Goal: Information Seeking & Learning: Learn about a topic

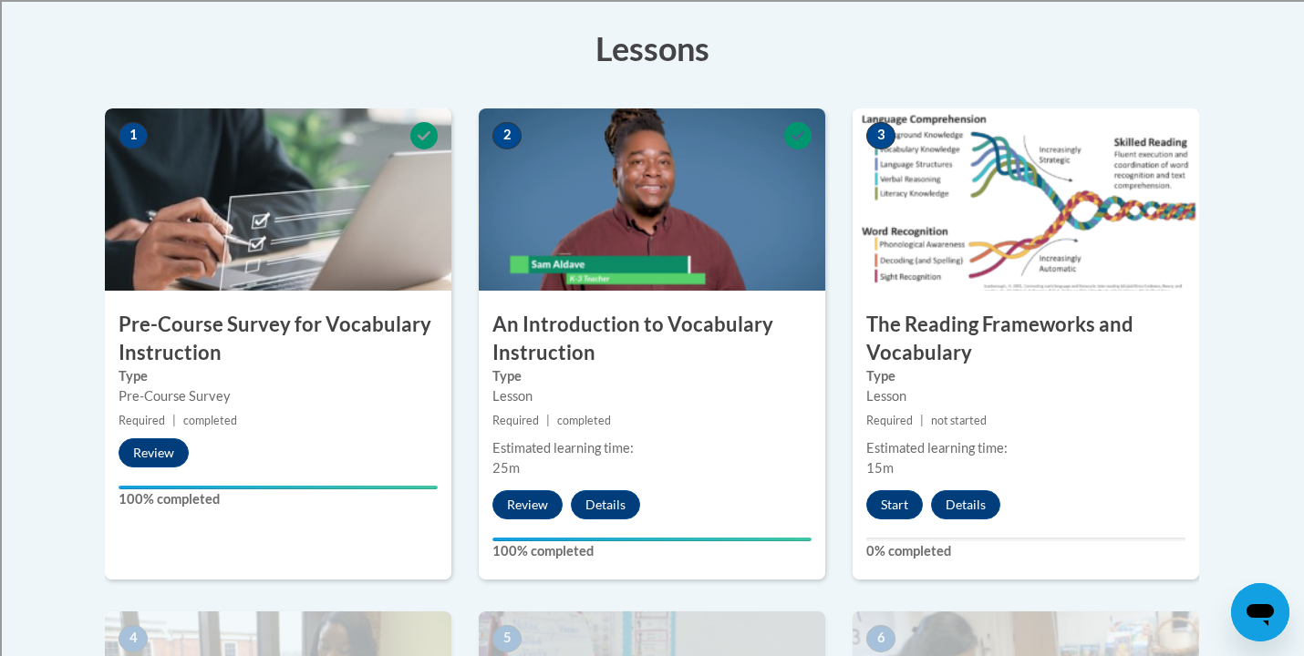
scroll to position [526, 0]
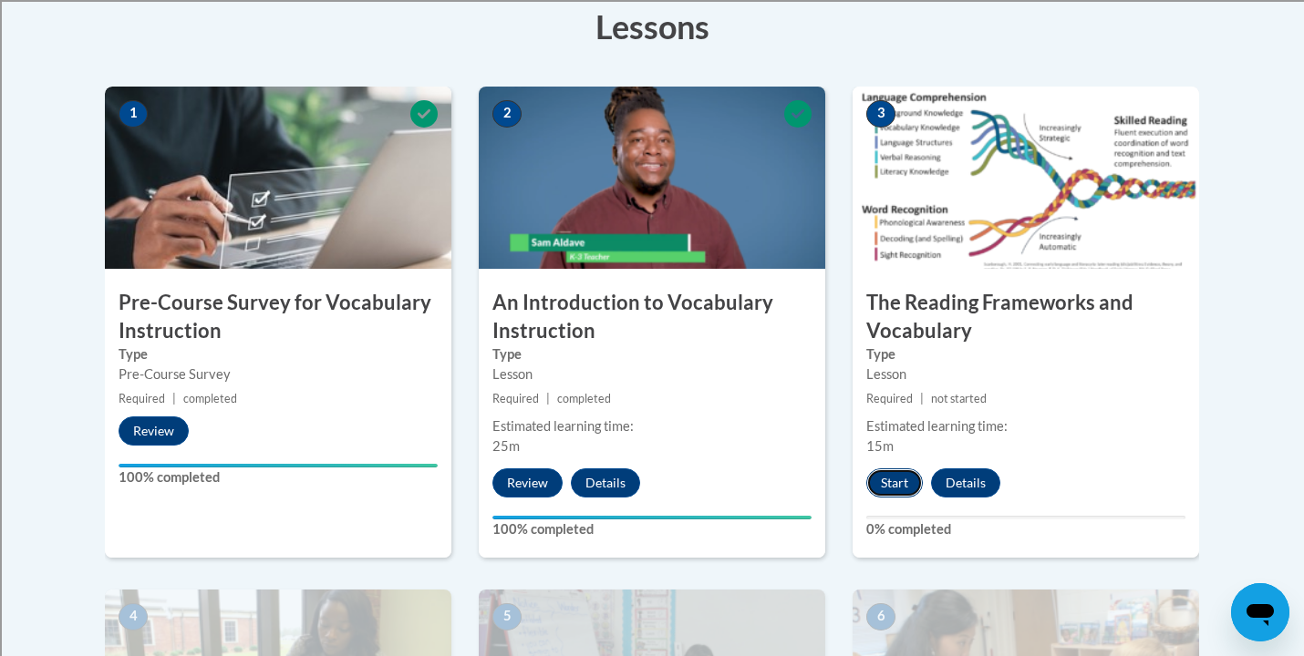
click at [905, 480] on button "Start" at bounding box center [894, 483] width 57 height 29
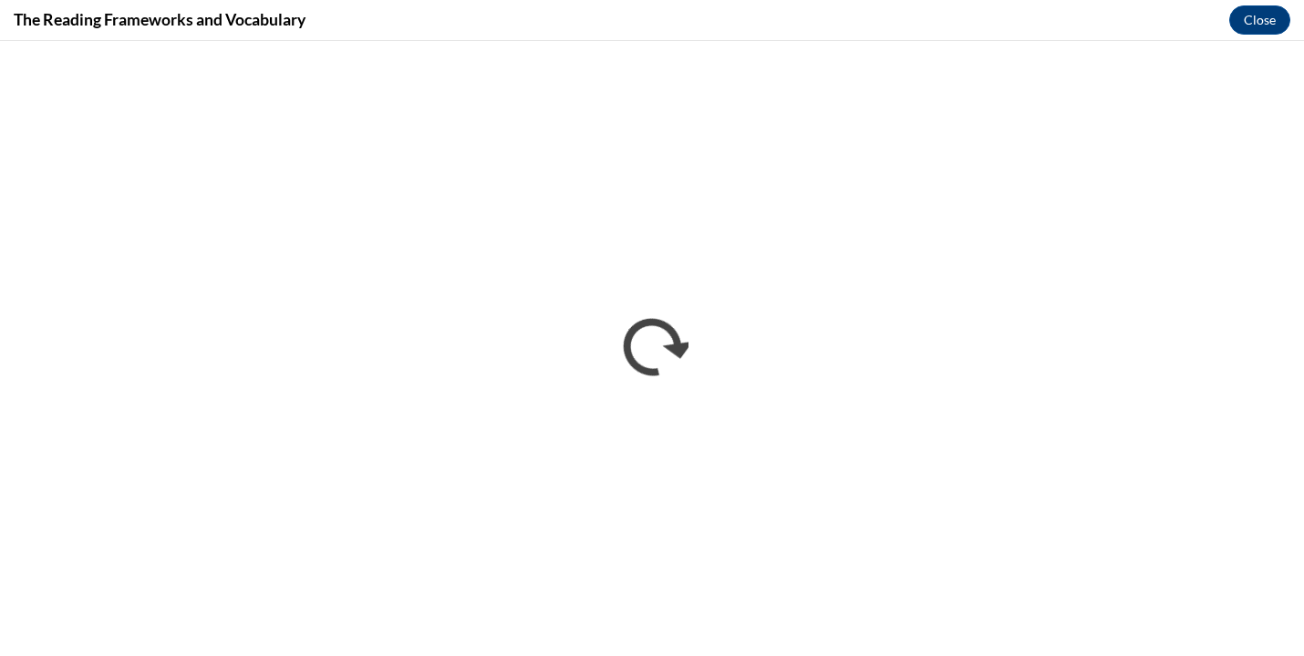
scroll to position [0, 0]
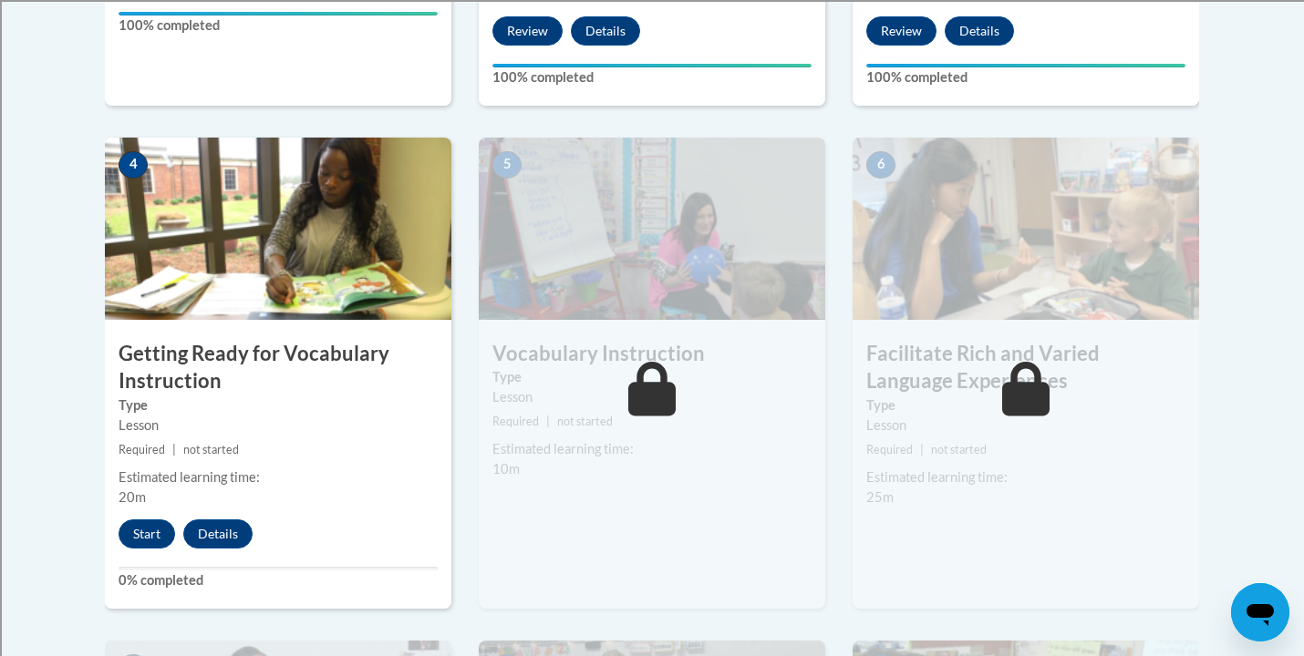
scroll to position [976, 0]
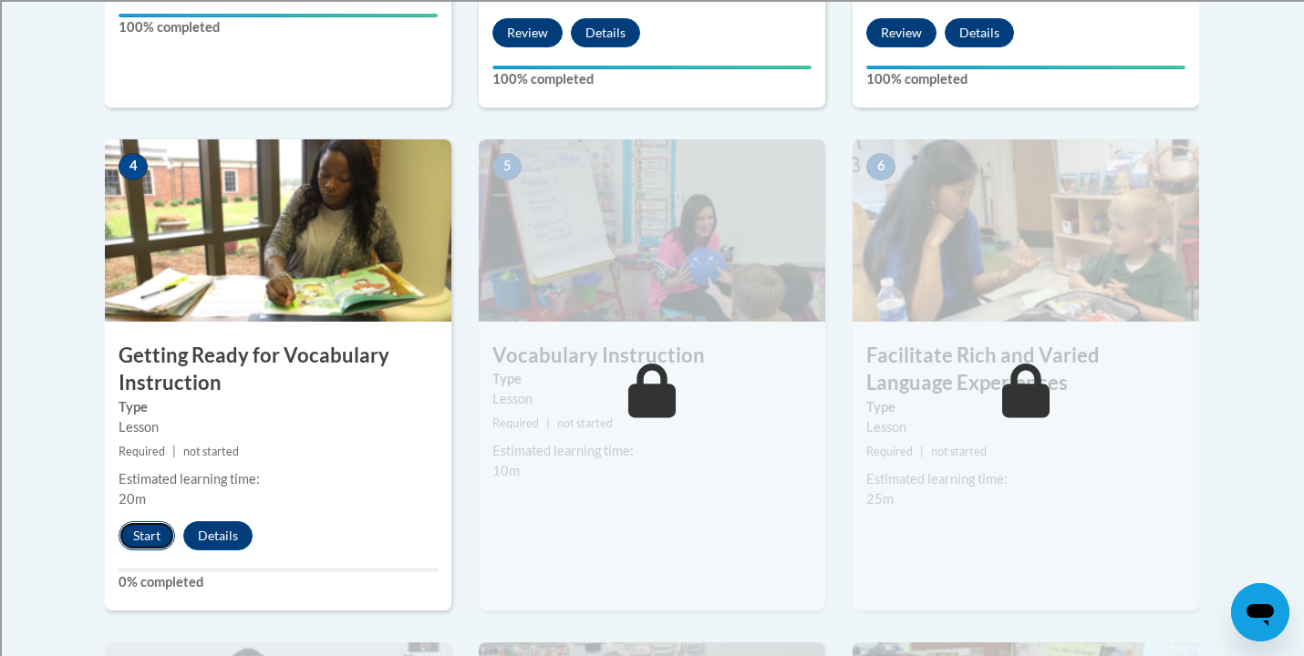
click at [149, 540] on button "Start" at bounding box center [147, 535] width 57 height 29
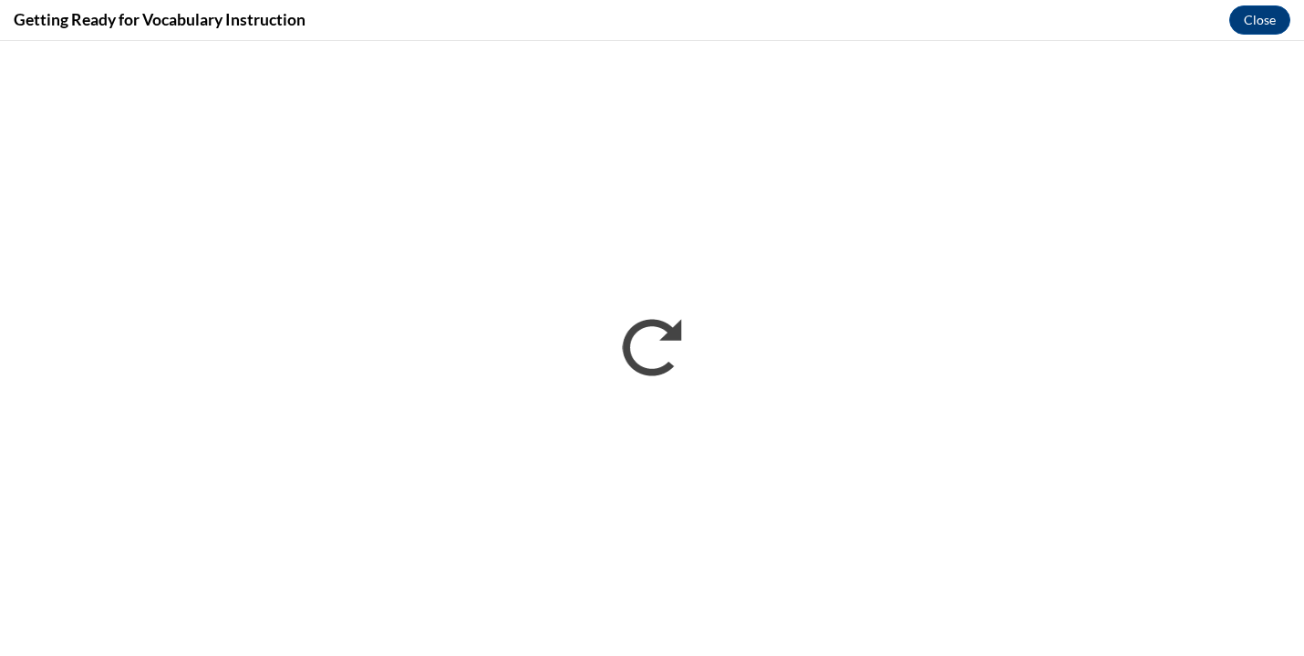
scroll to position [0, 0]
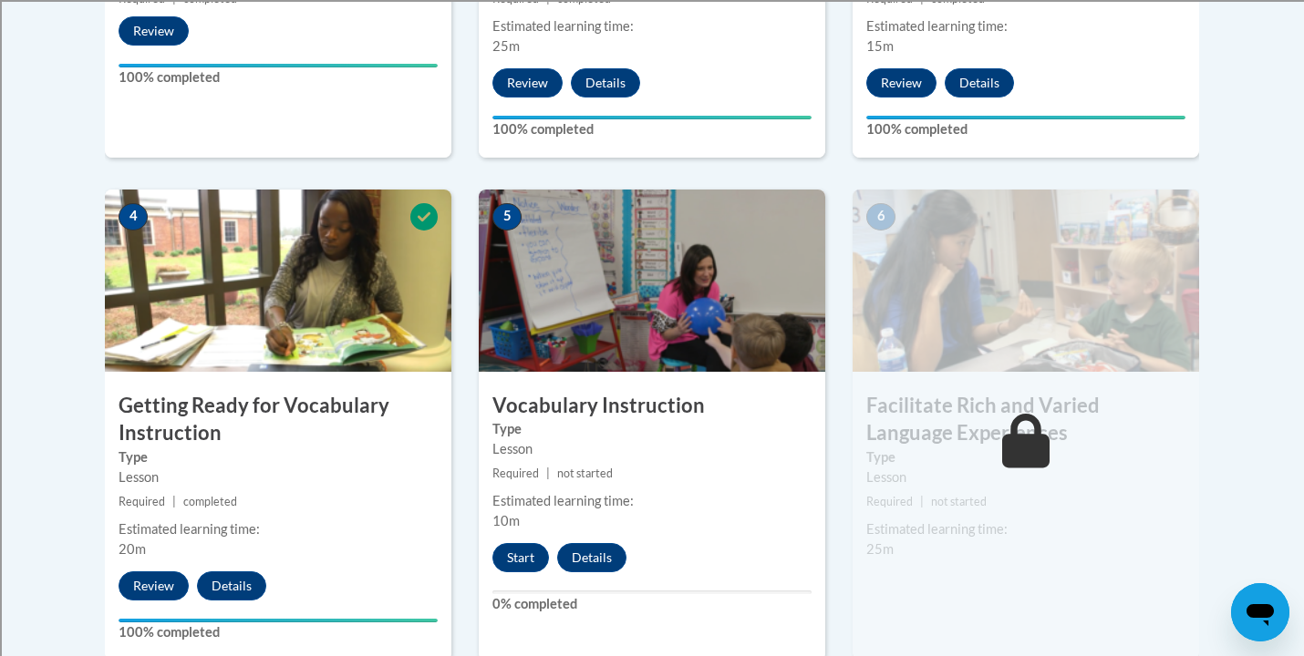
scroll to position [924, 0]
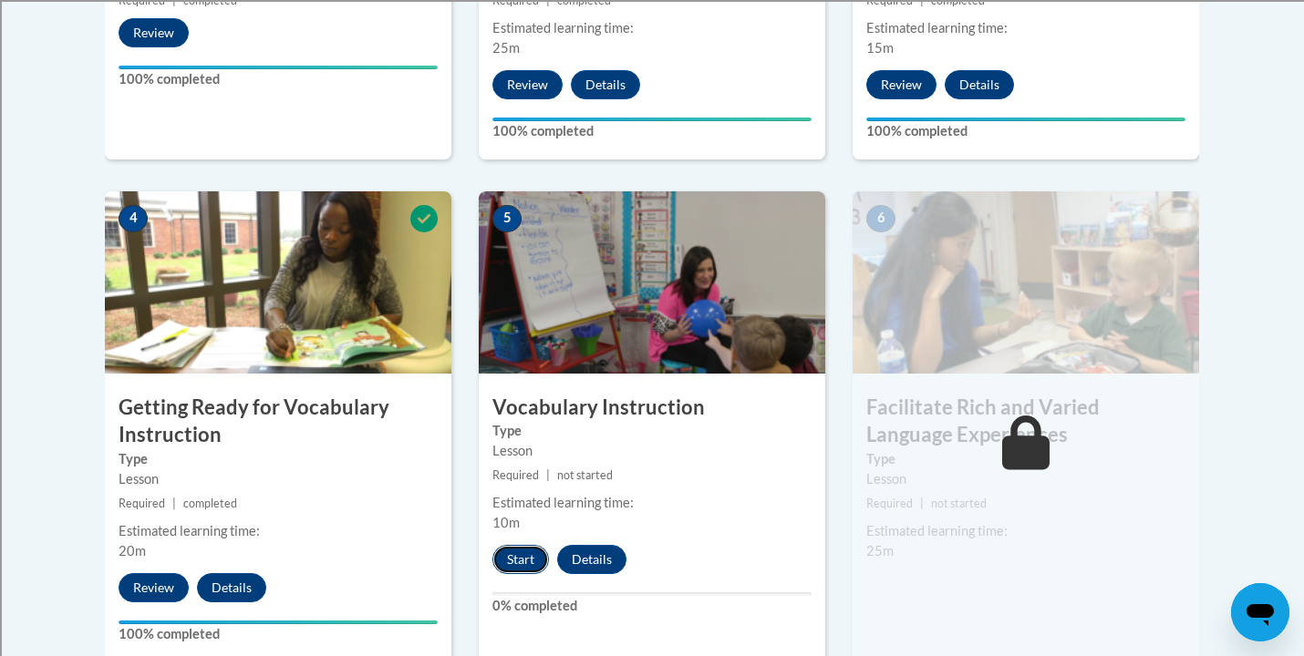
click at [511, 563] on button "Start" at bounding box center [520, 559] width 57 height 29
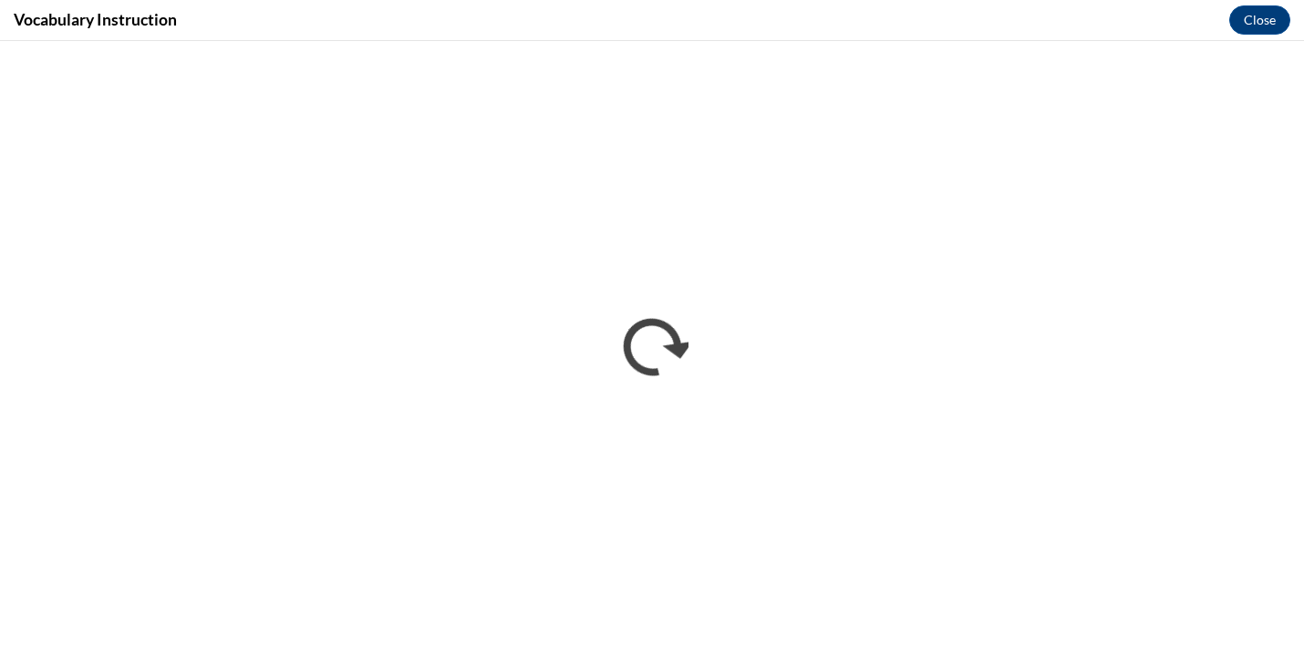
scroll to position [0, 0]
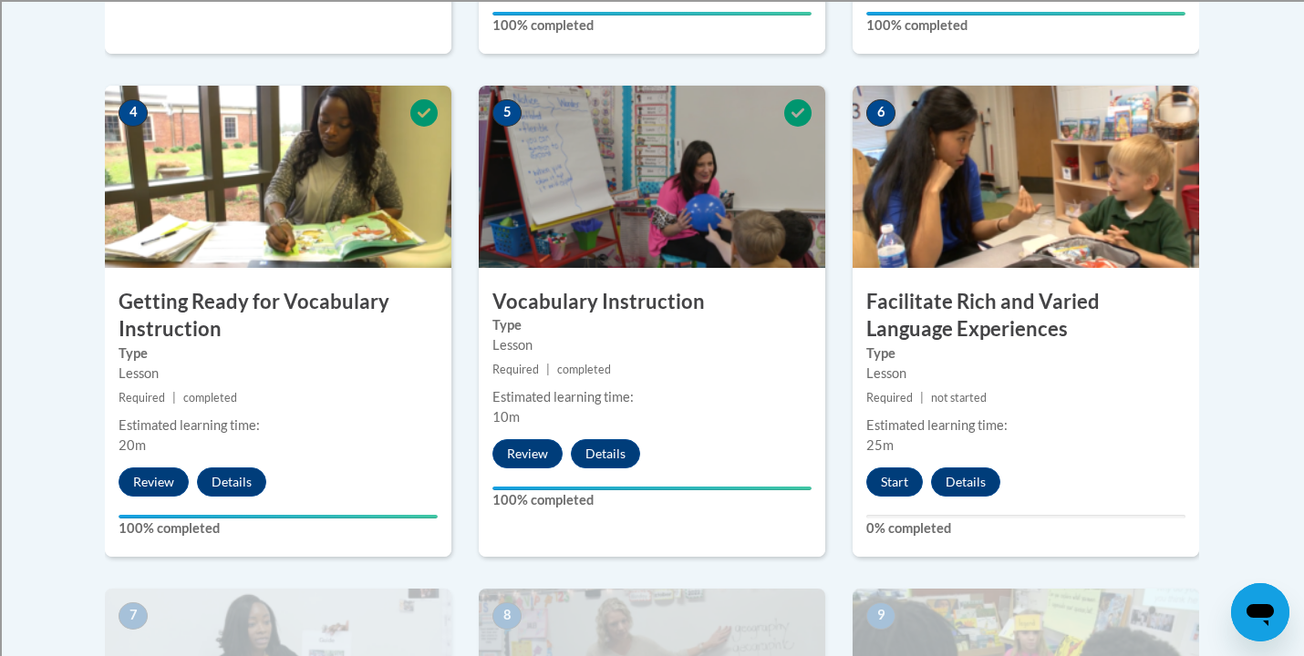
scroll to position [1032, 0]
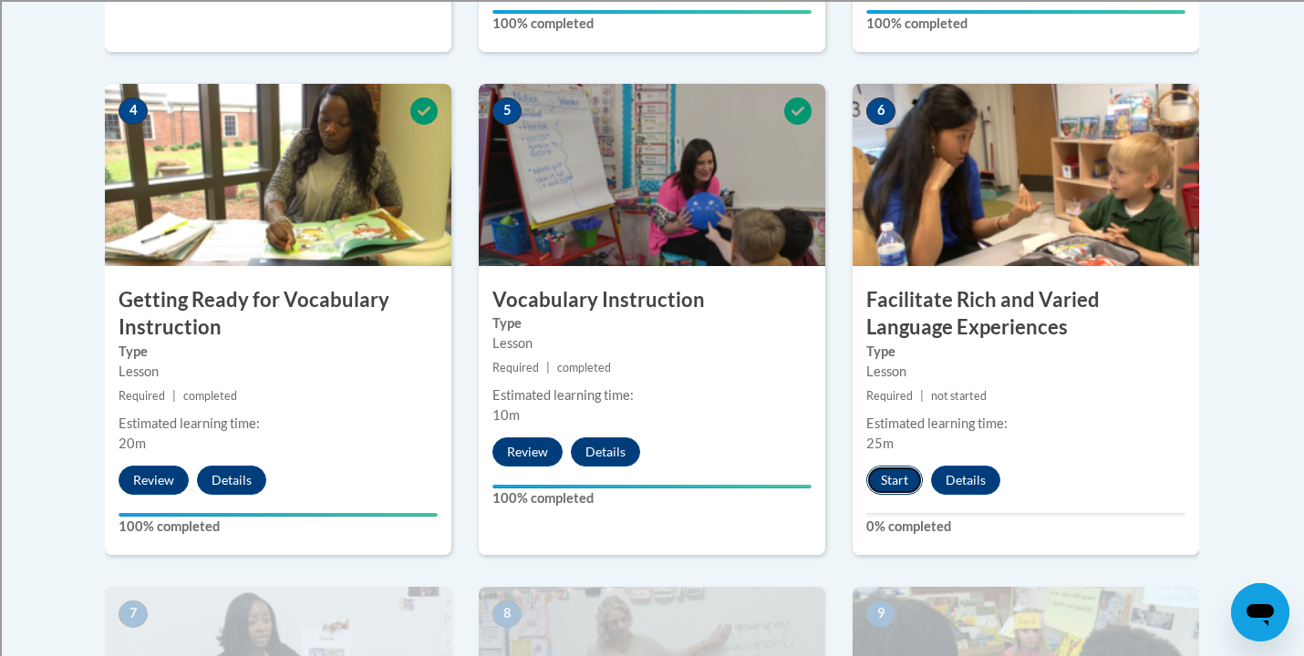
click at [892, 481] on button "Start" at bounding box center [894, 480] width 57 height 29
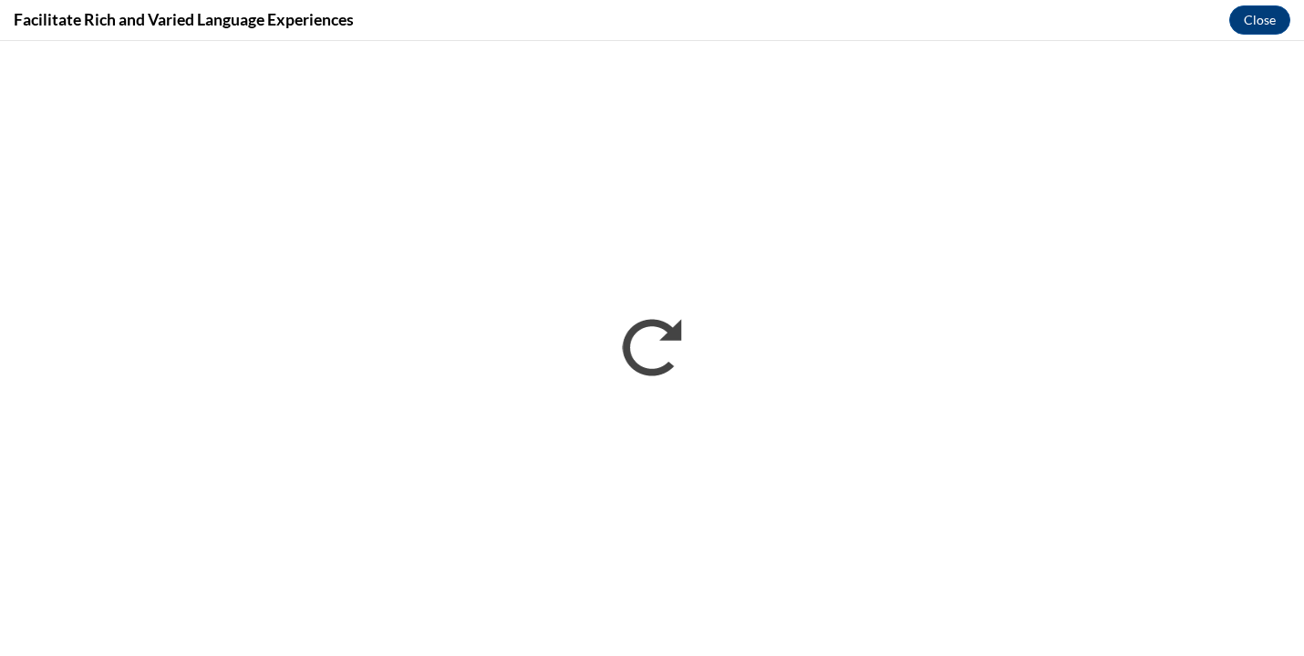
scroll to position [0, 0]
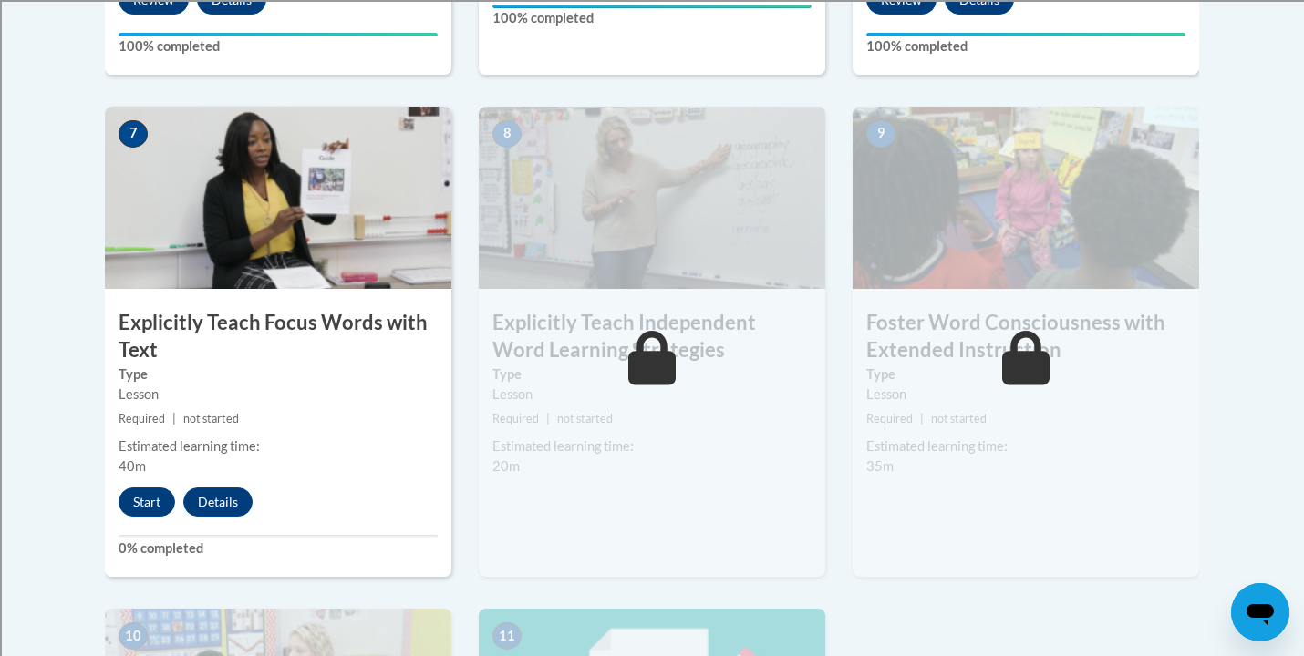
scroll to position [1514, 0]
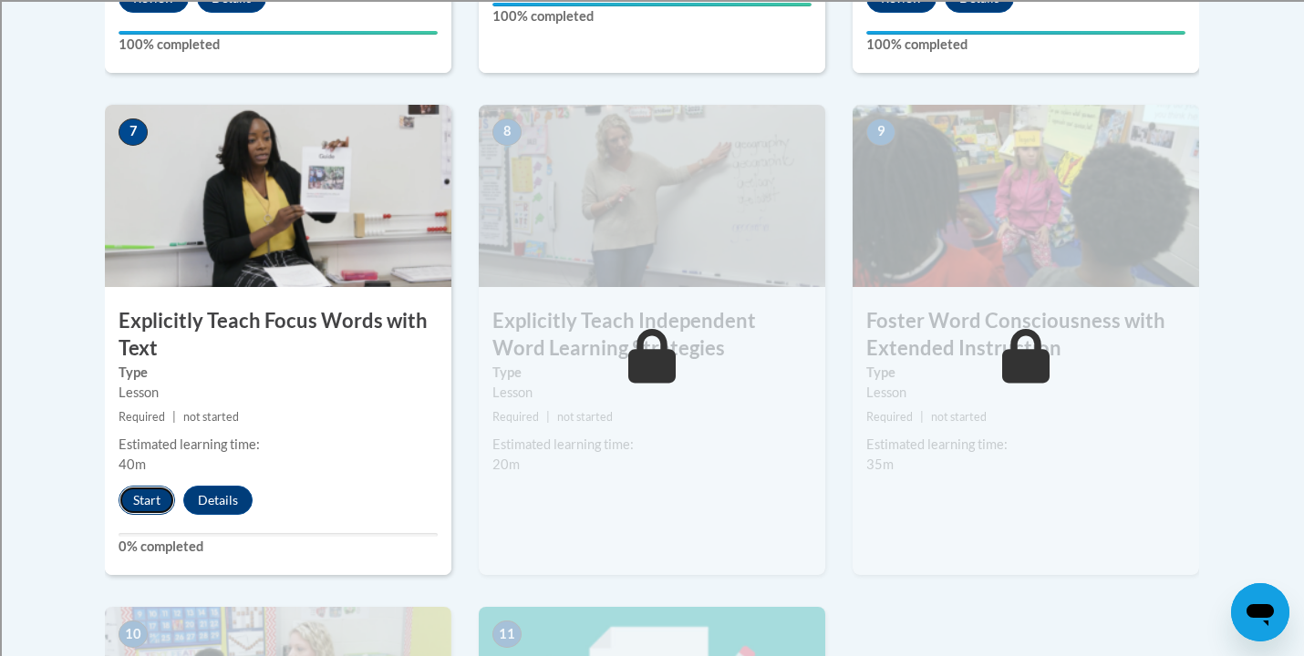
click at [140, 500] on button "Start" at bounding box center [147, 500] width 57 height 29
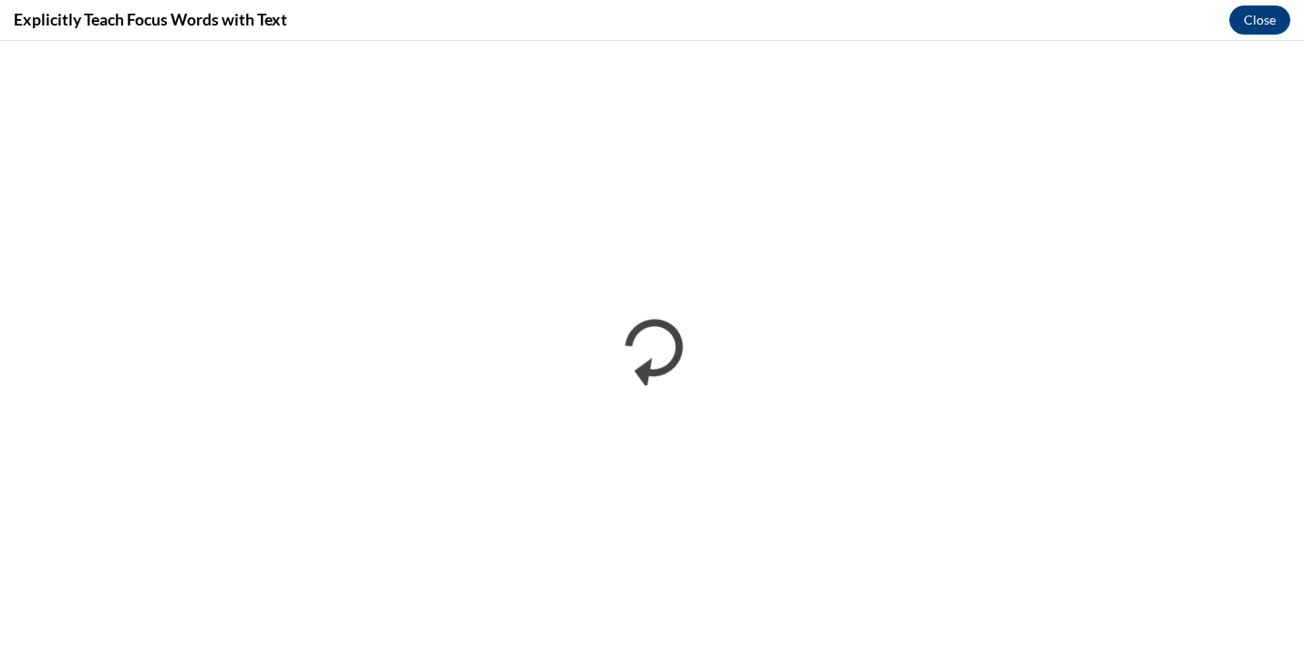
scroll to position [0, 0]
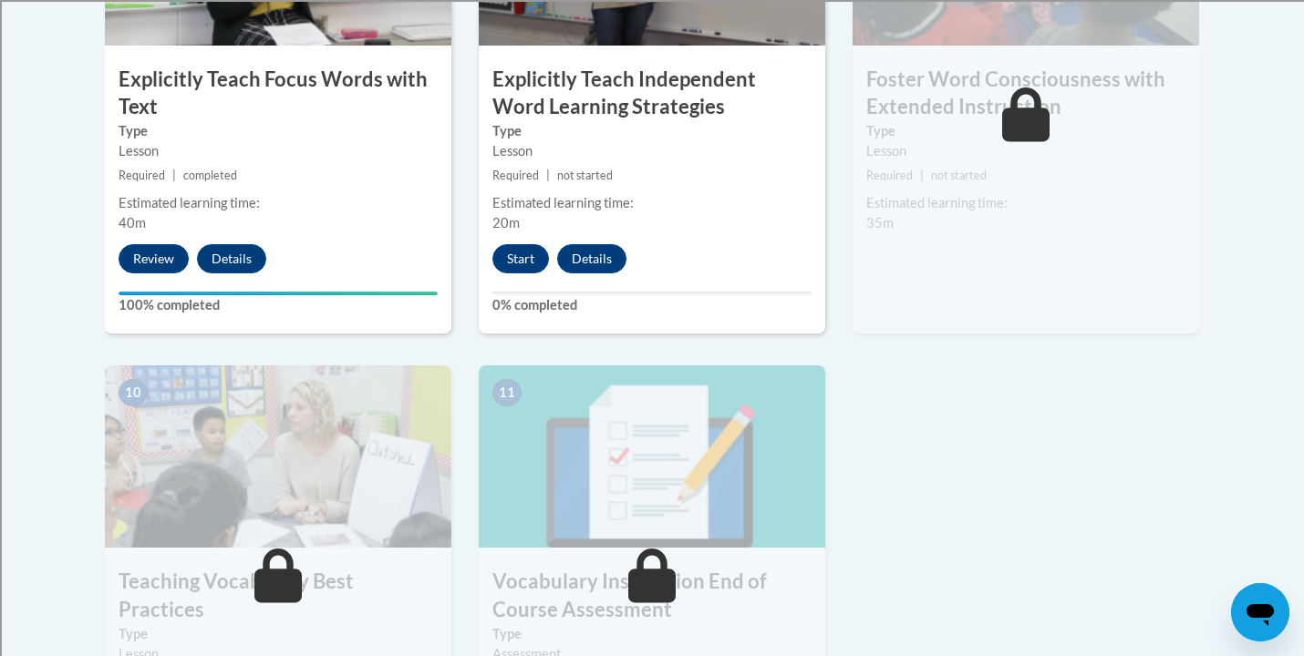
scroll to position [1648, 0]
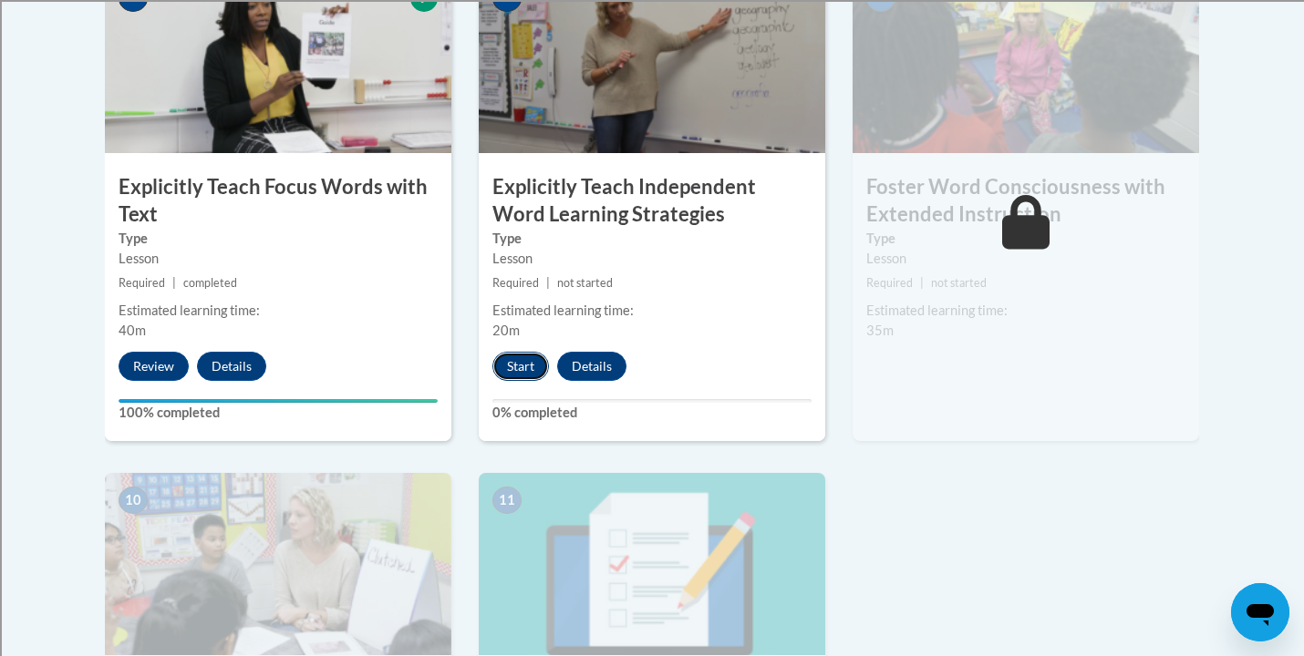
click at [524, 365] on button "Start" at bounding box center [520, 366] width 57 height 29
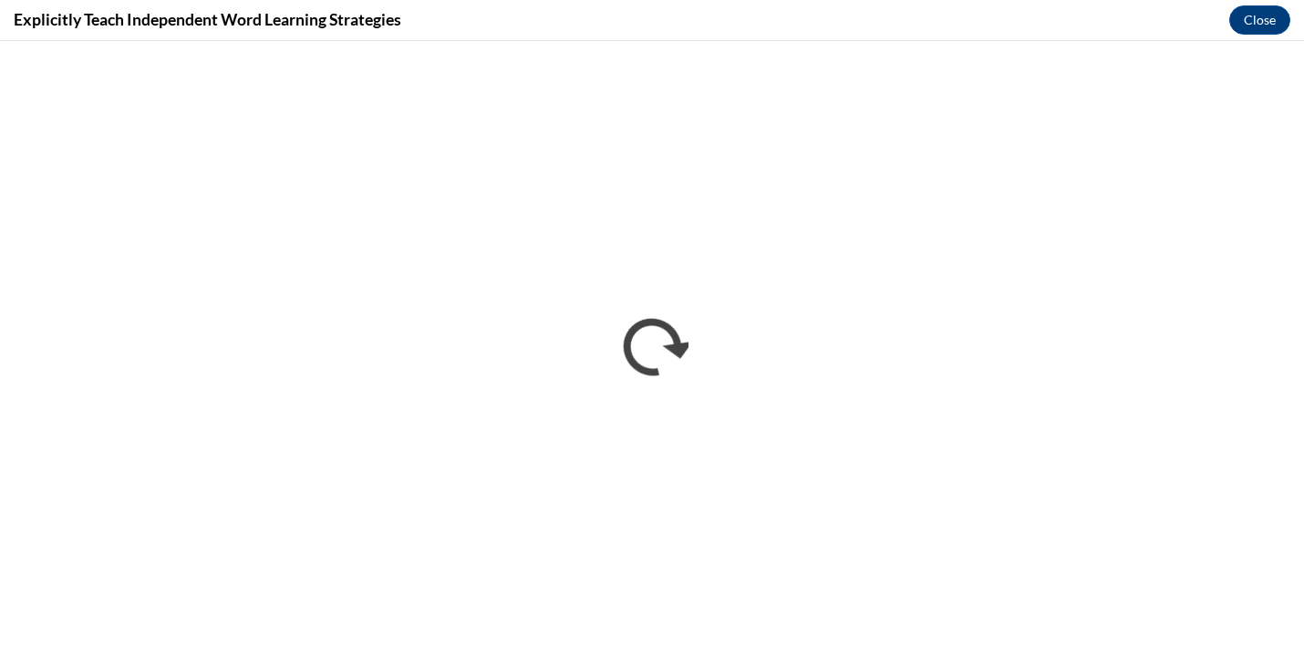
scroll to position [0, 0]
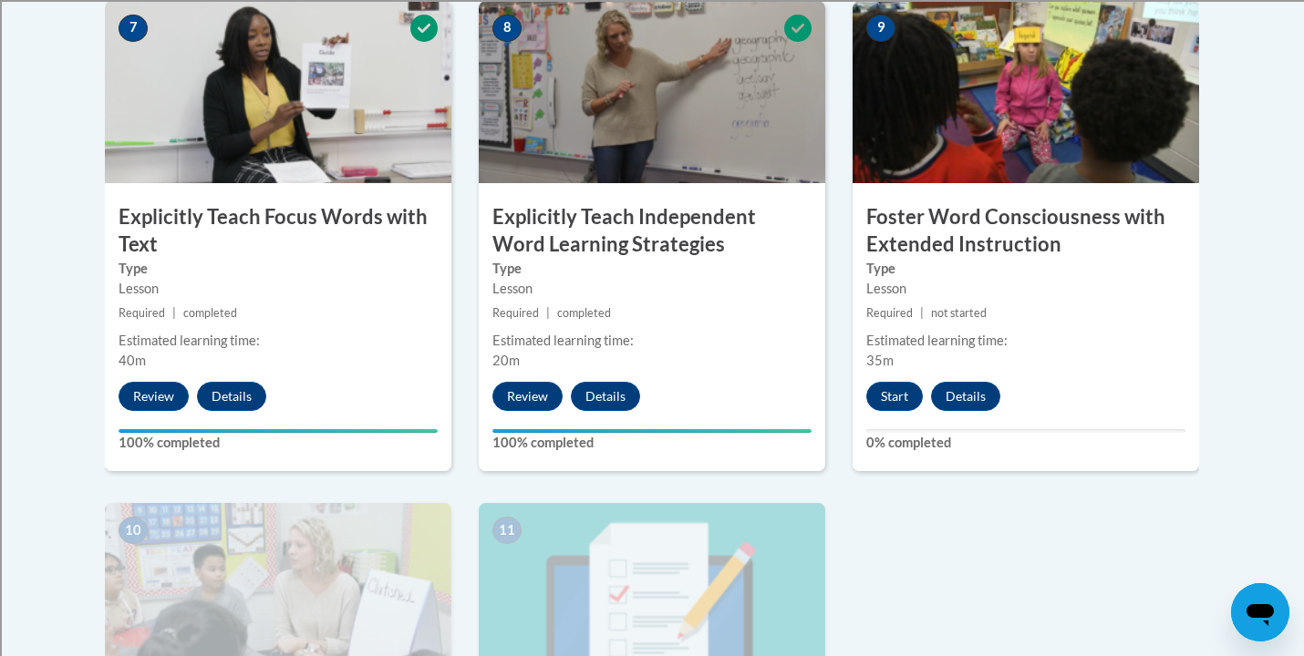
scroll to position [1614, 0]
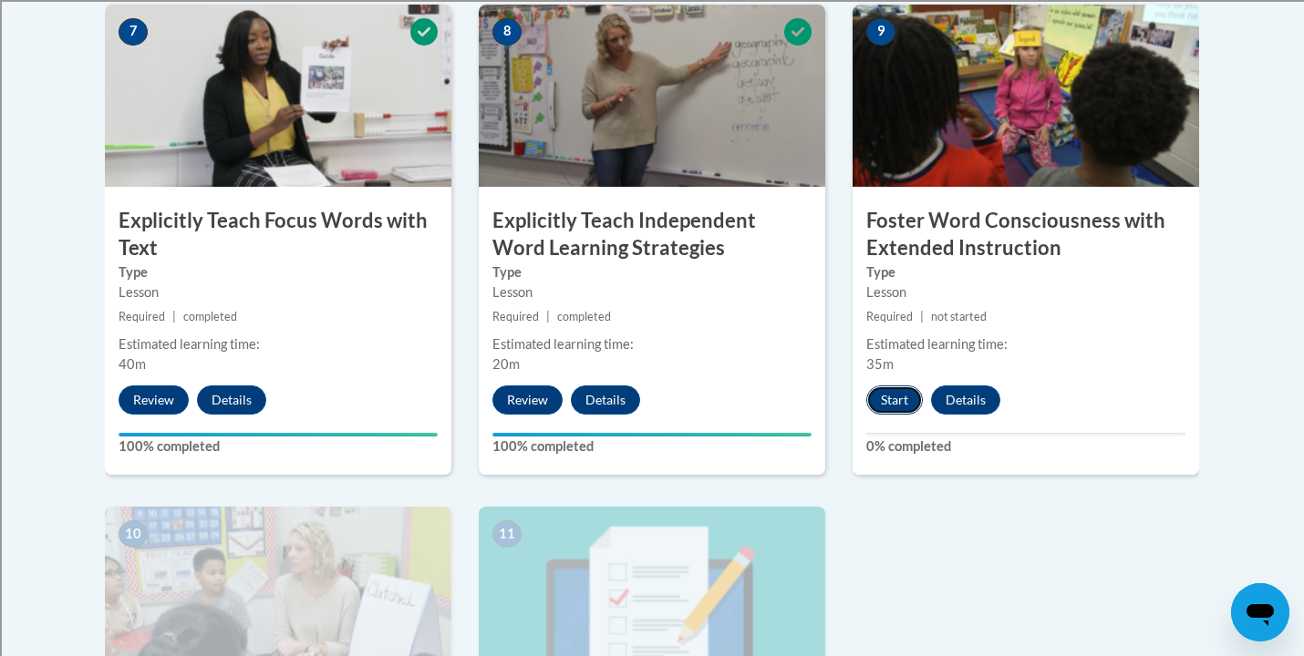
click at [893, 401] on button "Start" at bounding box center [894, 400] width 57 height 29
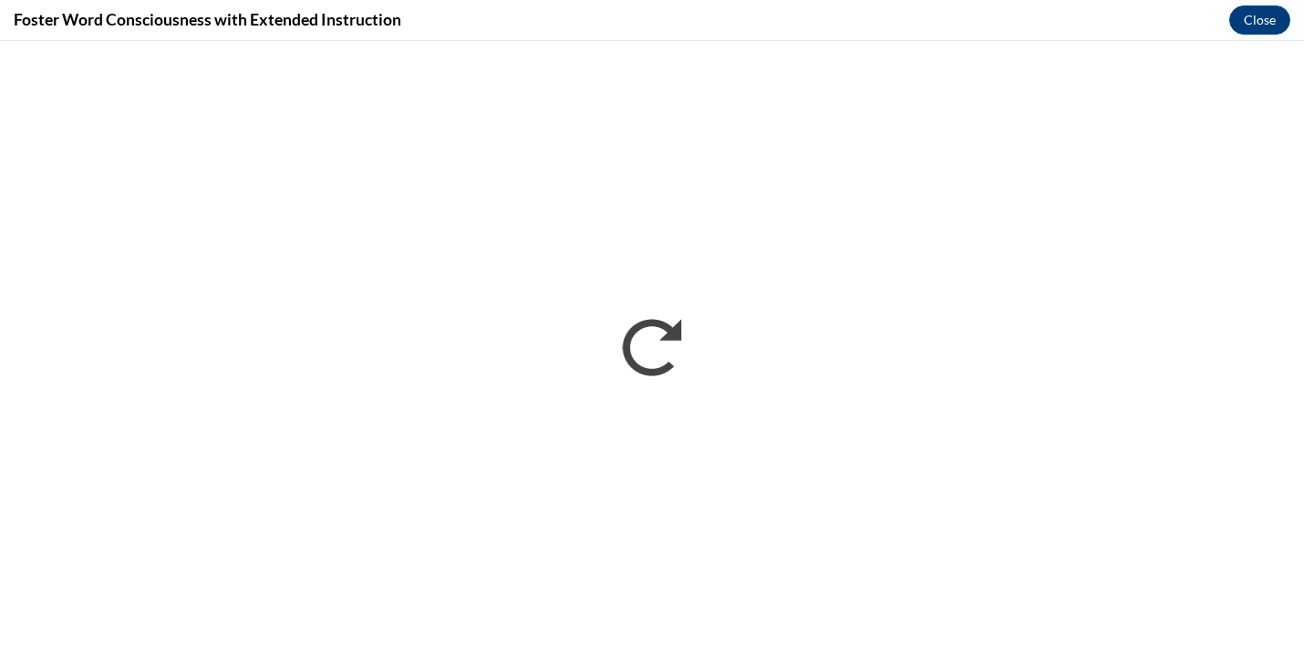
scroll to position [0, 0]
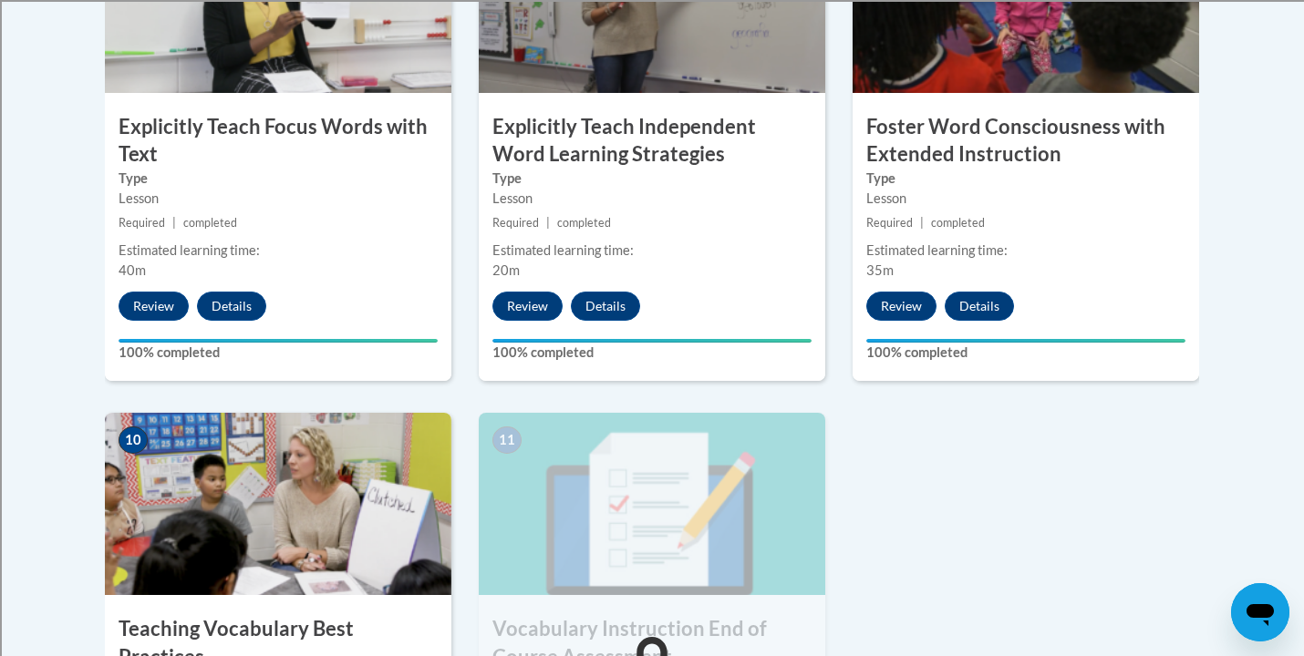
scroll to position [1714, 0]
